Goal: Information Seeking & Learning: Learn about a topic

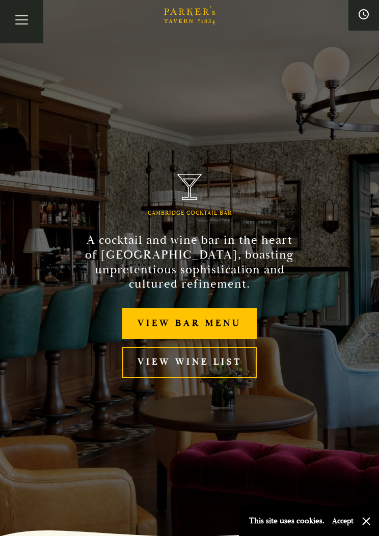
click at [219, 322] on link "View bar menu" at bounding box center [189, 323] width 135 height 31
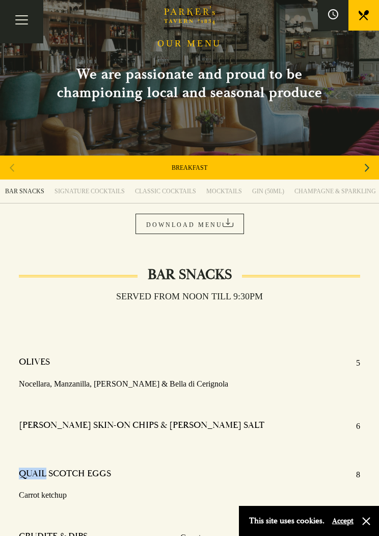
scroll to position [35, 0]
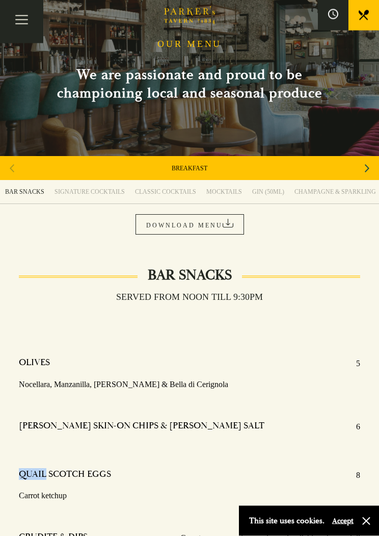
click at [373, 168] on div "Next slide" at bounding box center [368, 169] width 14 height 22
click at [370, 177] on div "Next slide" at bounding box center [368, 168] width 14 height 22
click at [369, 175] on icon "Next slide" at bounding box center [367, 168] width 5 height 22
click at [373, 173] on div "Next slide" at bounding box center [368, 168] width 14 height 22
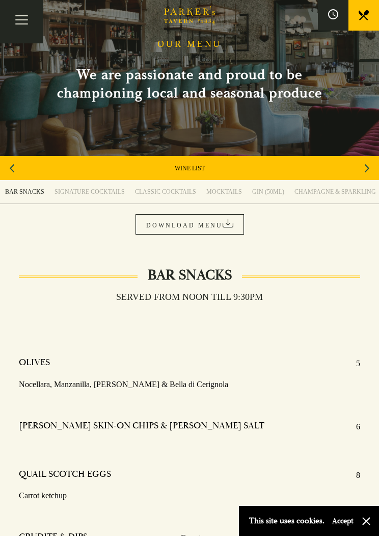
click at [371, 176] on div "Next slide" at bounding box center [368, 168] width 14 height 22
click at [201, 171] on link "A LA CARTE" at bounding box center [190, 168] width 34 height 8
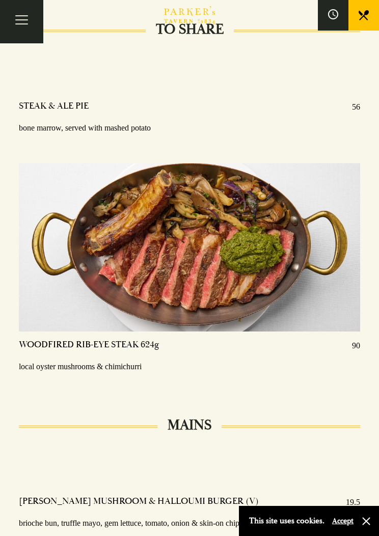
scroll to position [1668, 0]
